Goal: Transaction & Acquisition: Purchase product/service

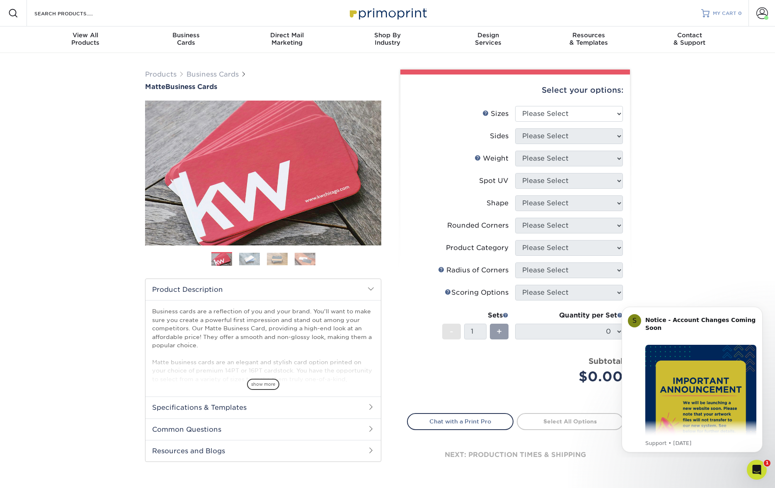
click at [713, 13] on span "MY CART" at bounding box center [724, 13] width 24 height 7
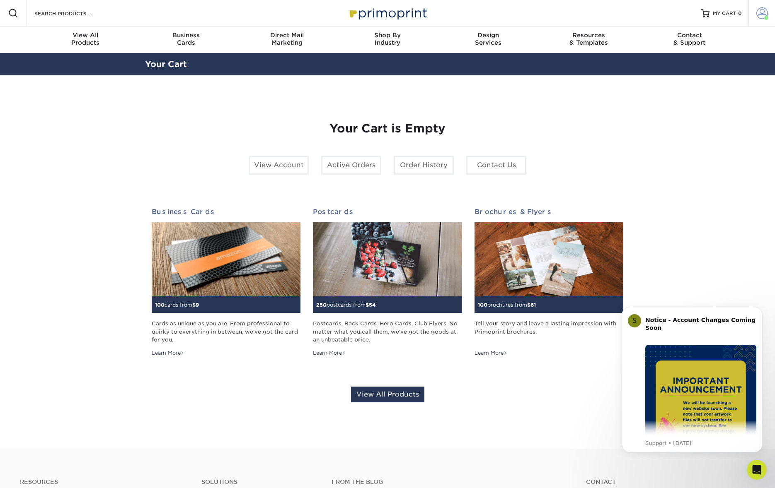
click at [761, 15] on span at bounding box center [762, 13] width 12 height 12
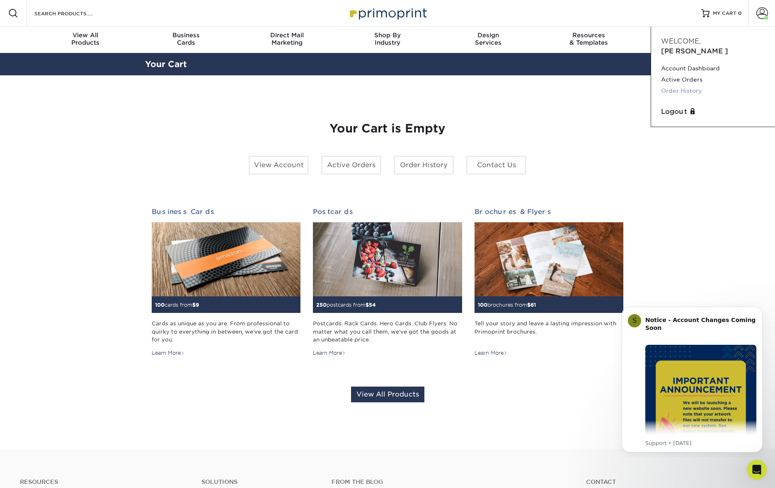
click at [675, 85] on link "Order History" at bounding box center [713, 90] width 104 height 11
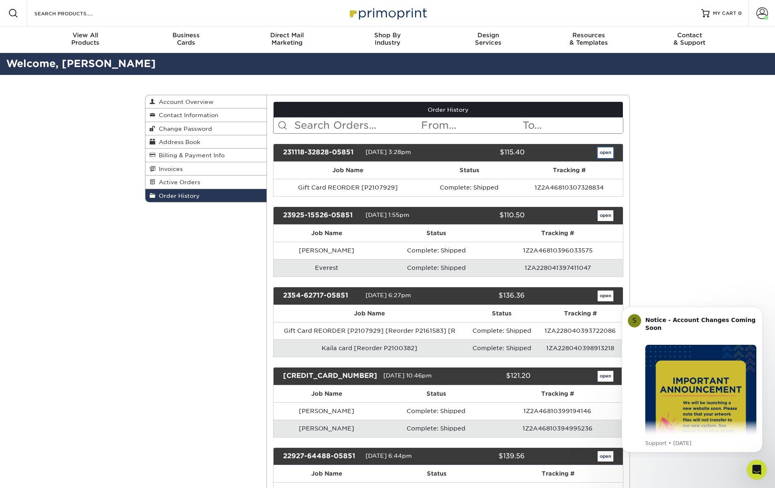
click at [599, 155] on link "open" at bounding box center [605, 152] width 16 height 11
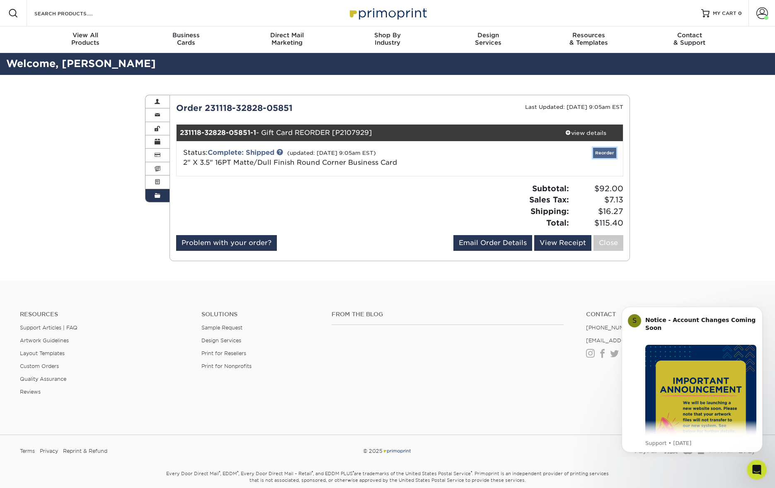
click at [611, 153] on link "Reorder" at bounding box center [604, 153] width 23 height 10
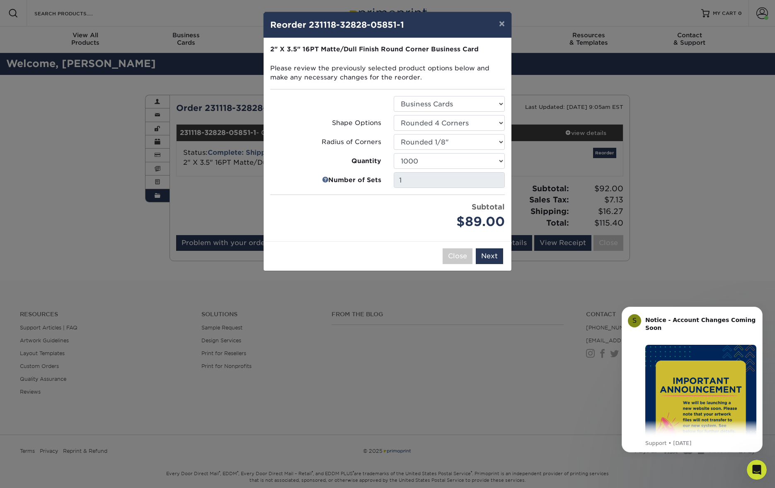
click at [223, 193] on div "× Reorder 231118-32828-05851-1 Please select all options to continue. Only quan…" at bounding box center [387, 244] width 775 height 488
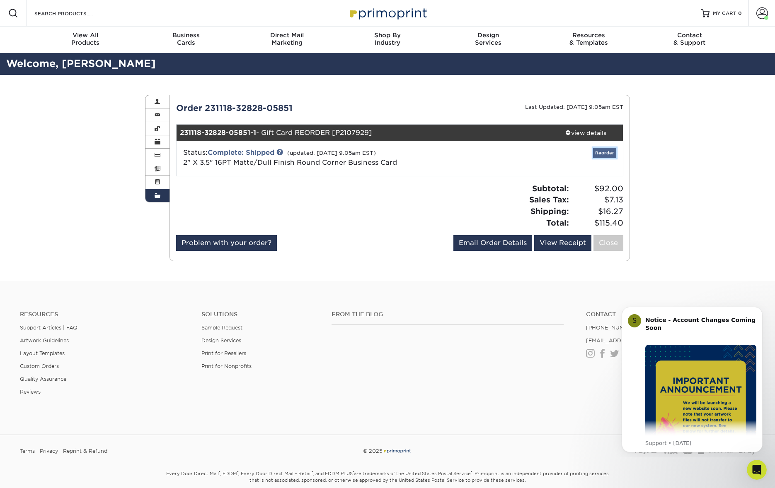
click at [609, 153] on link "Reorder" at bounding box center [604, 153] width 23 height 10
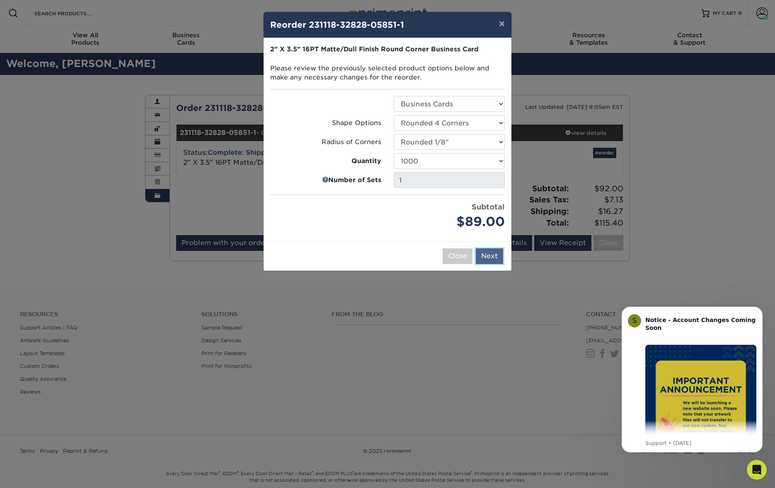
click at [491, 258] on button "Next" at bounding box center [489, 257] width 27 height 16
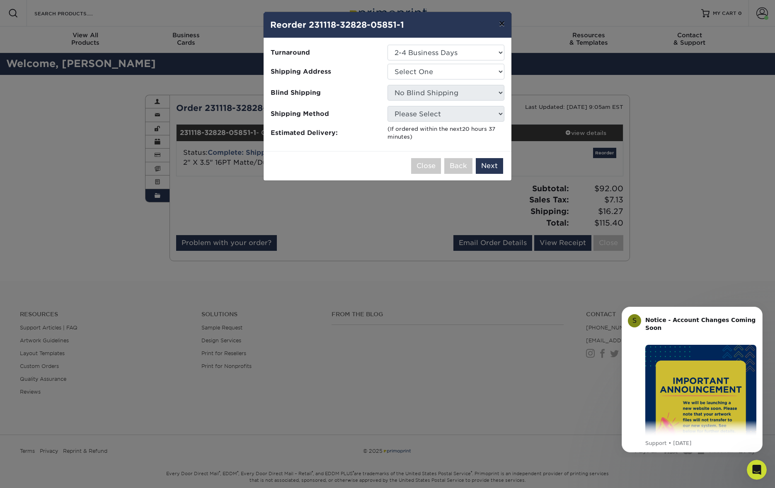
click at [502, 22] on button "×" at bounding box center [501, 23] width 19 height 23
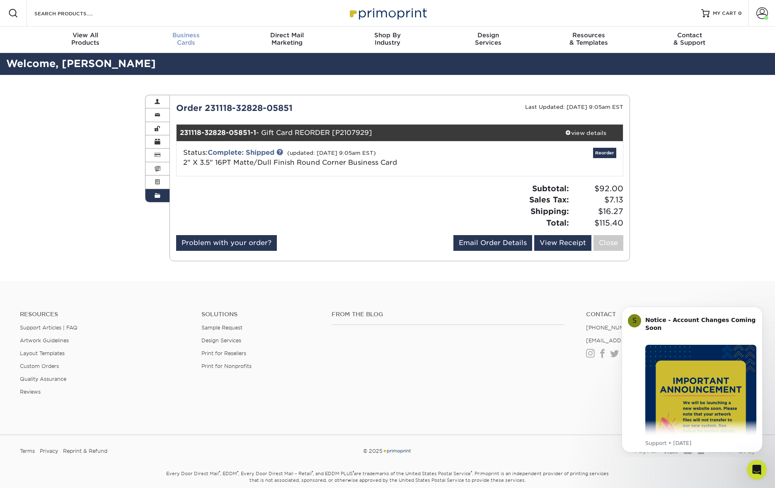
click at [196, 38] on span "Business" at bounding box center [186, 34] width 101 height 7
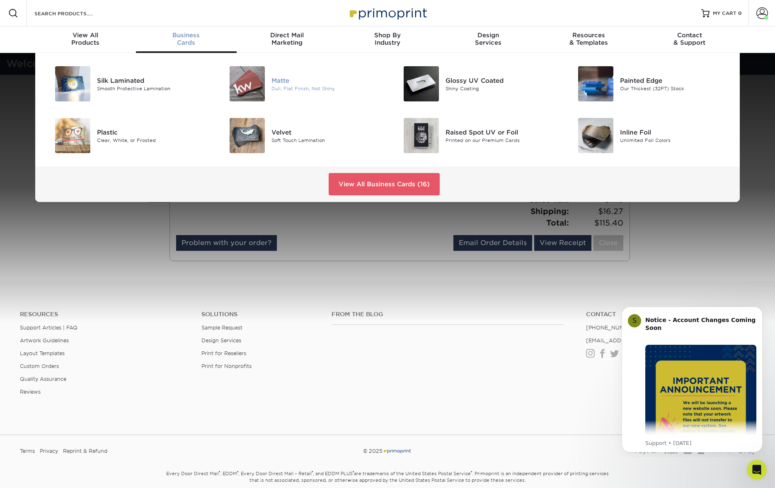
click at [284, 86] on div "Dull, Flat Finish, Not Shiny" at bounding box center [326, 88] width 110 height 7
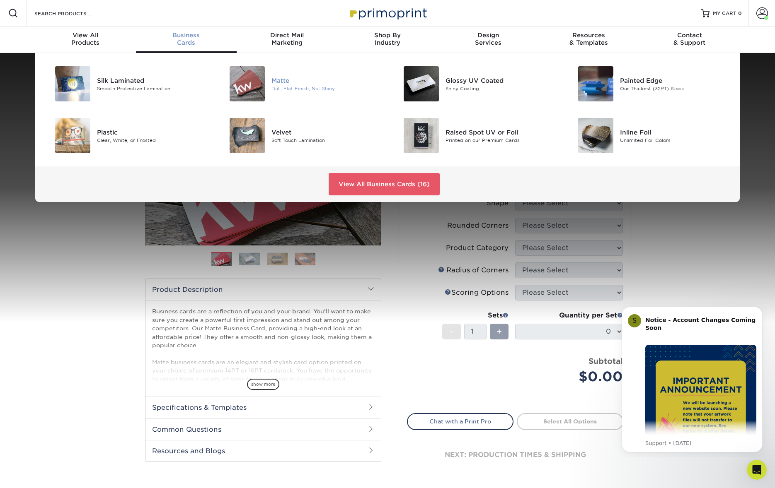
click at [292, 84] on div "Matte" at bounding box center [326, 80] width 110 height 9
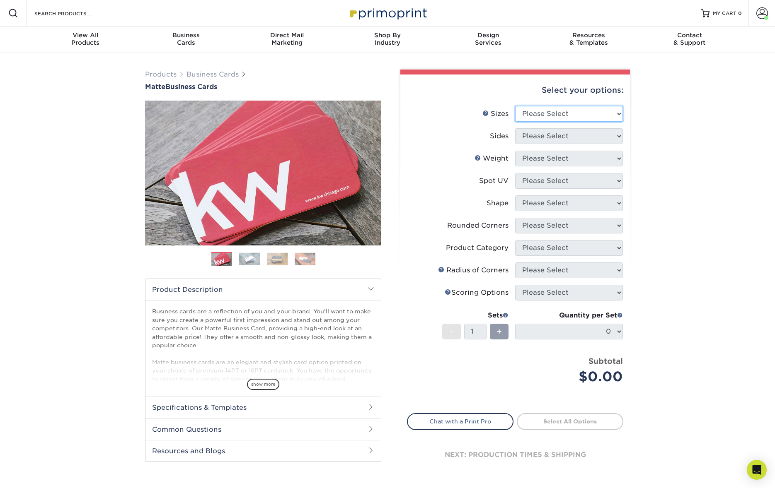
click at [589, 113] on select "Please Select 1.5" x 3.5" - Mini 1.75" x 3.5" - Mini 2" x 2" - Square 2" x 3" -…" at bounding box center [569, 114] width 108 height 16
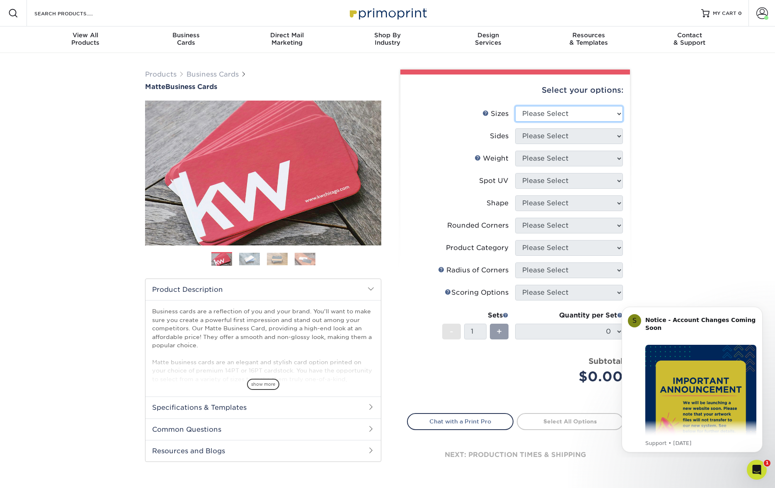
select select "2.00x3.50"
click at [515, 106] on select "Please Select 1.5" x 3.5" - Mini 1.75" x 3.5" - Mini 2" x 2" - Square 2" x 3" -…" at bounding box center [569, 114] width 108 height 16
click at [580, 138] on select "Please Select Print Both Sides Print Front Only" at bounding box center [569, 136] width 108 height 16
select select "13abbda7-1d64-4f25-8bb2-c179b224825d"
click at [515, 128] on select "Please Select Print Both Sides Print Front Only" at bounding box center [569, 136] width 108 height 16
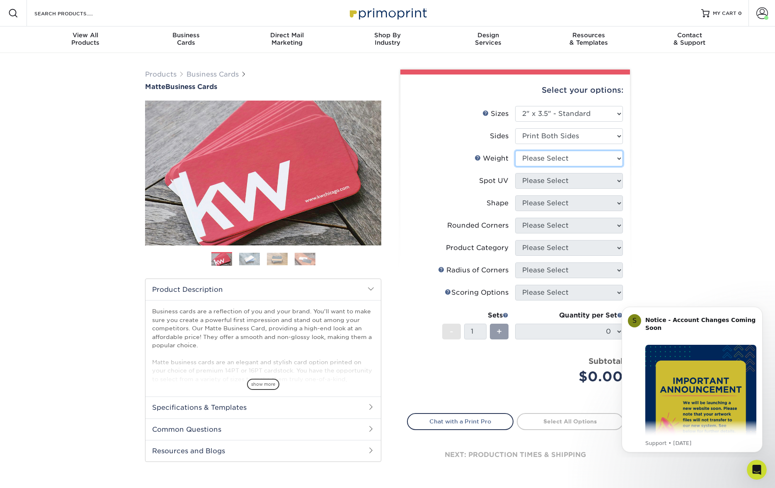
click at [584, 159] on select "Please Select 16PT 14PT" at bounding box center [569, 159] width 108 height 16
select select "16PT"
click at [515, 151] on select "Please Select 16PT 14PT" at bounding box center [569, 159] width 108 height 16
click at [594, 180] on select "Please Select No Spot UV Front and Back (Both Sides) Front Only Back Only" at bounding box center [569, 181] width 108 height 16
click at [623, 205] on div "Select your options: Sizes Help Sizes Please Select 1.5" x 3.5" - Mini 1.75" x …" at bounding box center [514, 281] width 229 height 412
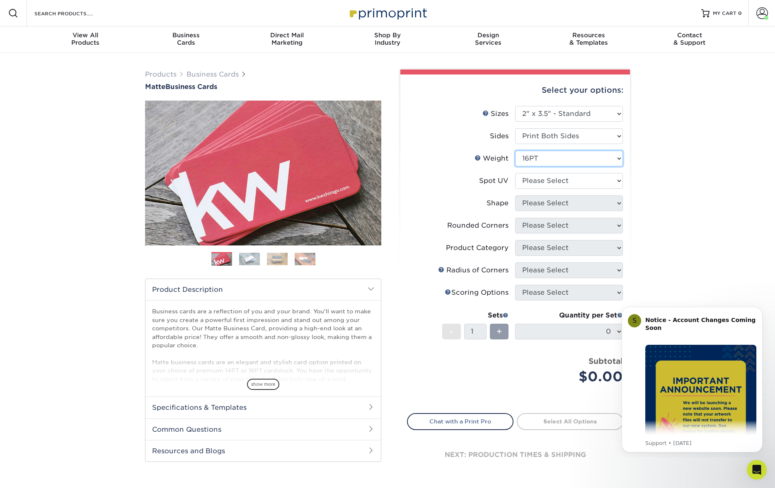
click at [537, 164] on select "Please Select 16PT 14PT" at bounding box center [569, 159] width 108 height 16
click at [515, 151] on select "Please Select 16PT 14PT" at bounding box center [569, 159] width 108 height 16
click at [497, 246] on div "Product Category" at bounding box center [477, 248] width 63 height 10
click at [118, 283] on div "Products Business Cards Matte Business Cards Previous Next 100 $ 9" at bounding box center [387, 281] width 775 height 457
click at [584, 121] on select "Please Select 1.5" x 3.5" - Mini 1.75" x 3.5" - Mini 2" x 2" - Square 2" x 3" -…" at bounding box center [569, 114] width 108 height 16
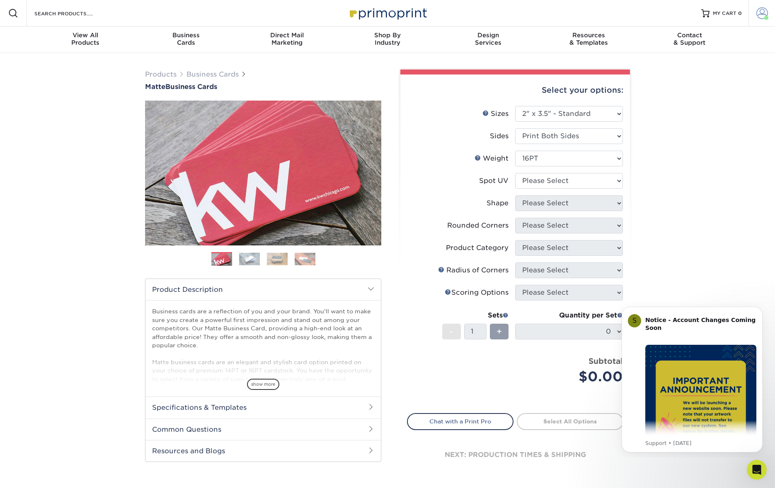
click at [758, 17] on span at bounding box center [762, 13] width 12 height 12
click at [670, 107] on link "Logout" at bounding box center [713, 112] width 104 height 10
